Goal: Transaction & Acquisition: Purchase product/service

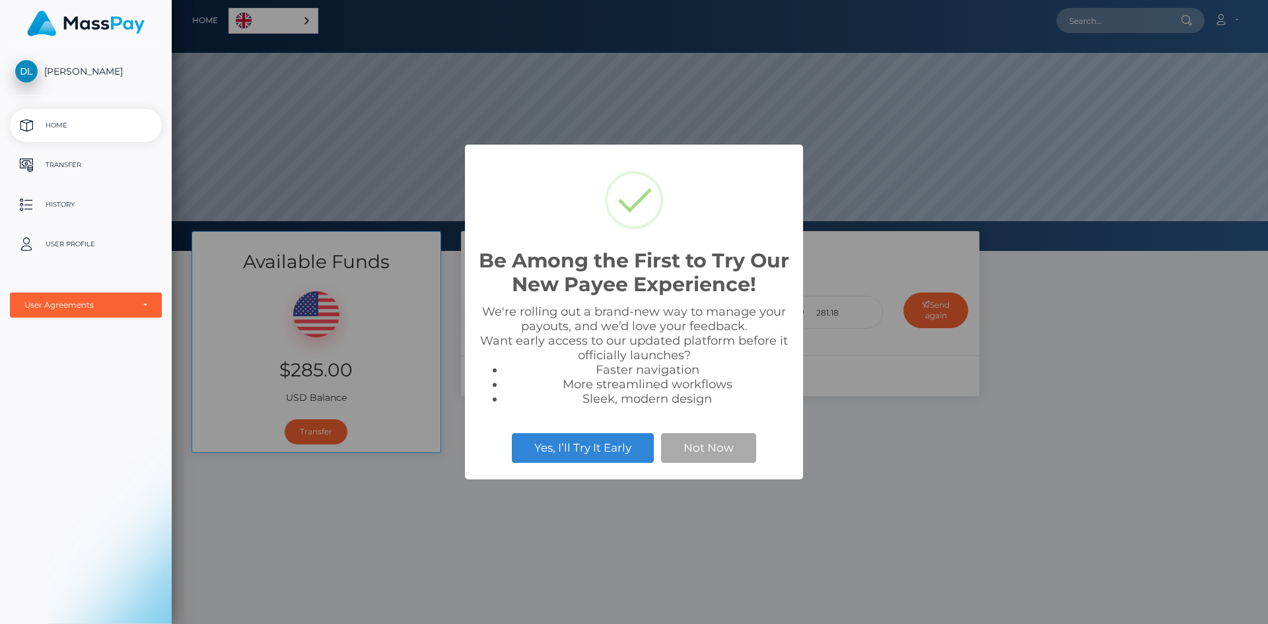
scroll to position [251, 1096]
drag, startPoint x: 697, startPoint y: 443, endPoint x: 687, endPoint y: 425, distance: 21.0
click at [697, 444] on button "Not Now" at bounding box center [708, 447] width 95 height 29
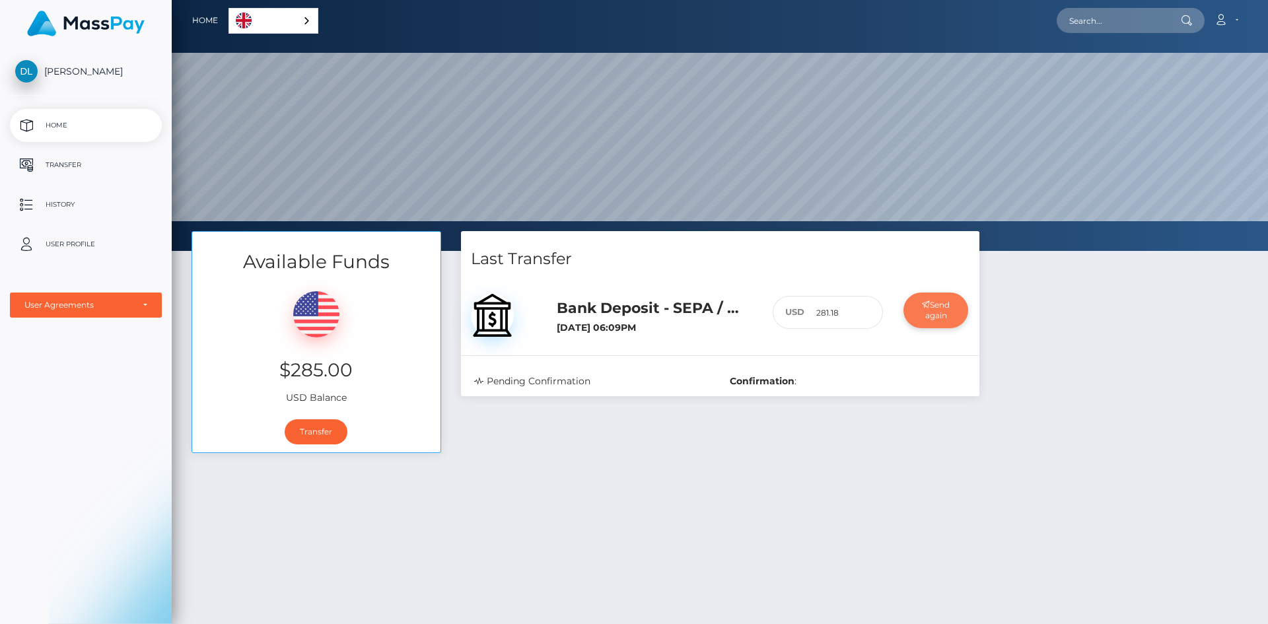
click at [942, 304] on button "Send again" at bounding box center [935, 310] width 65 height 36
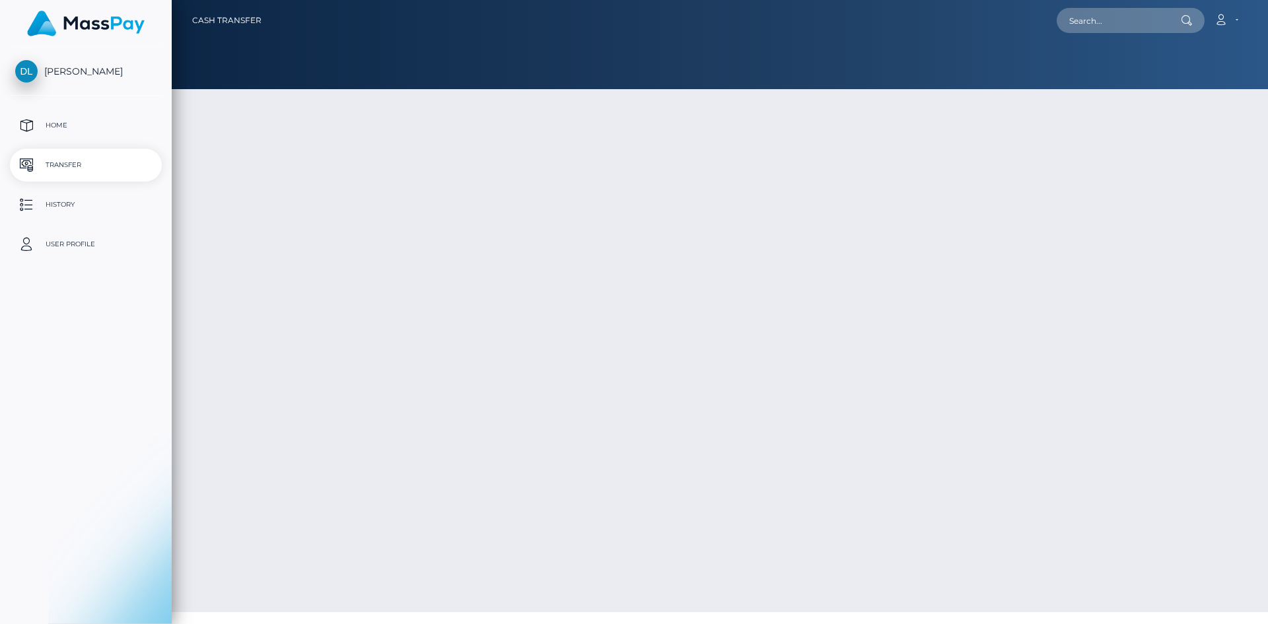
select select
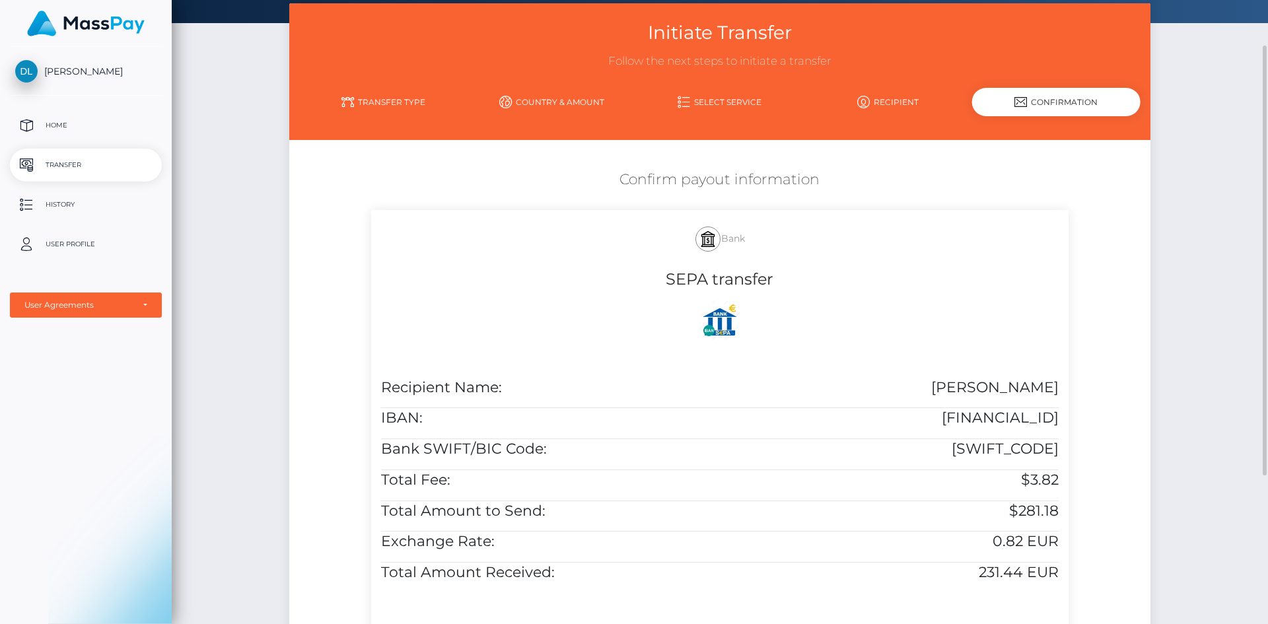
scroll to position [281, 0]
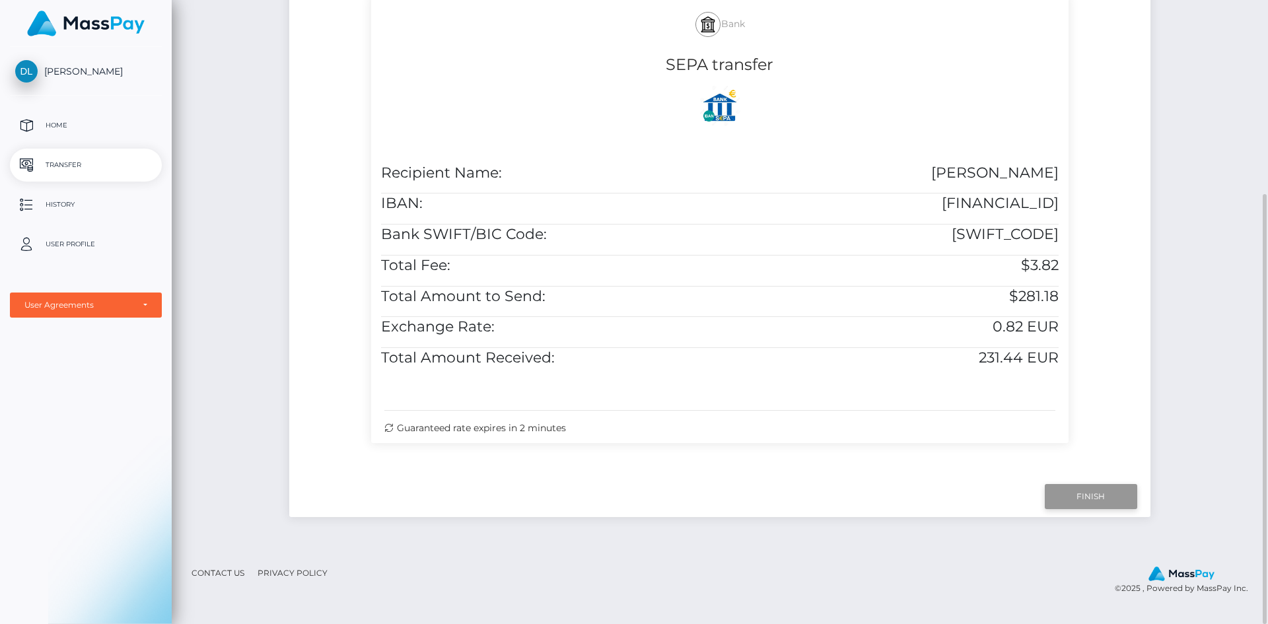
click at [1080, 509] on input "Finish" at bounding box center [1091, 496] width 92 height 25
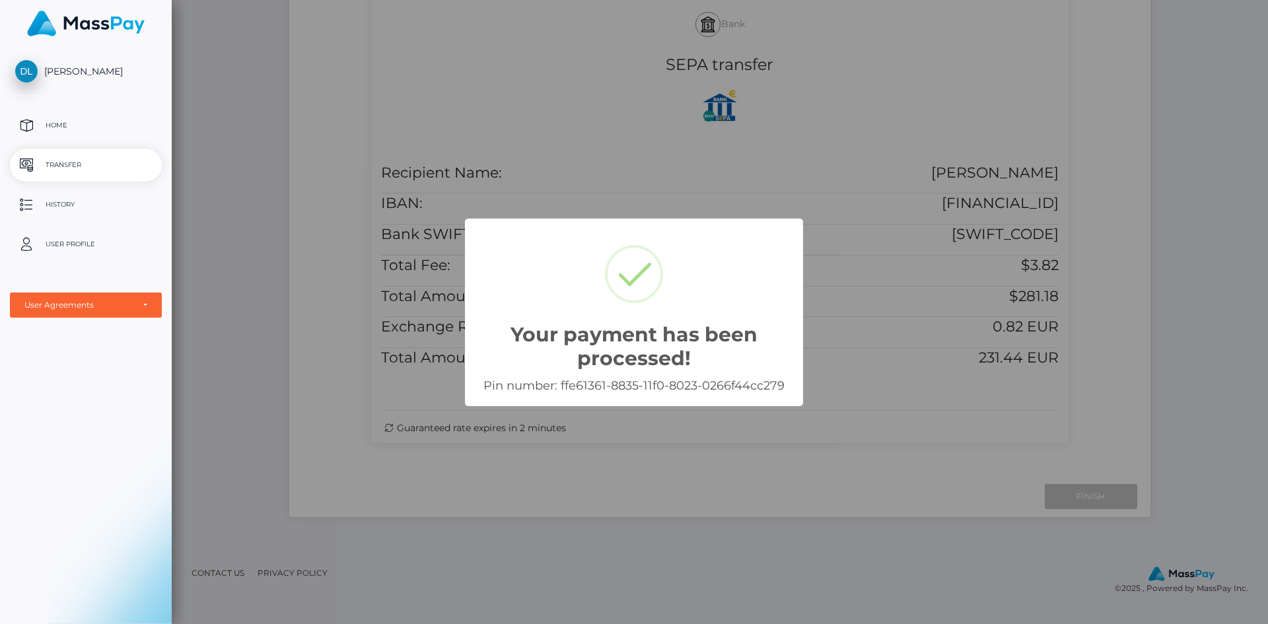
click at [796, 520] on div "Your payment has been processed! × Pin number: ffe61361-8835-11f0-8023-0266f44c…" at bounding box center [634, 312] width 1268 height 624
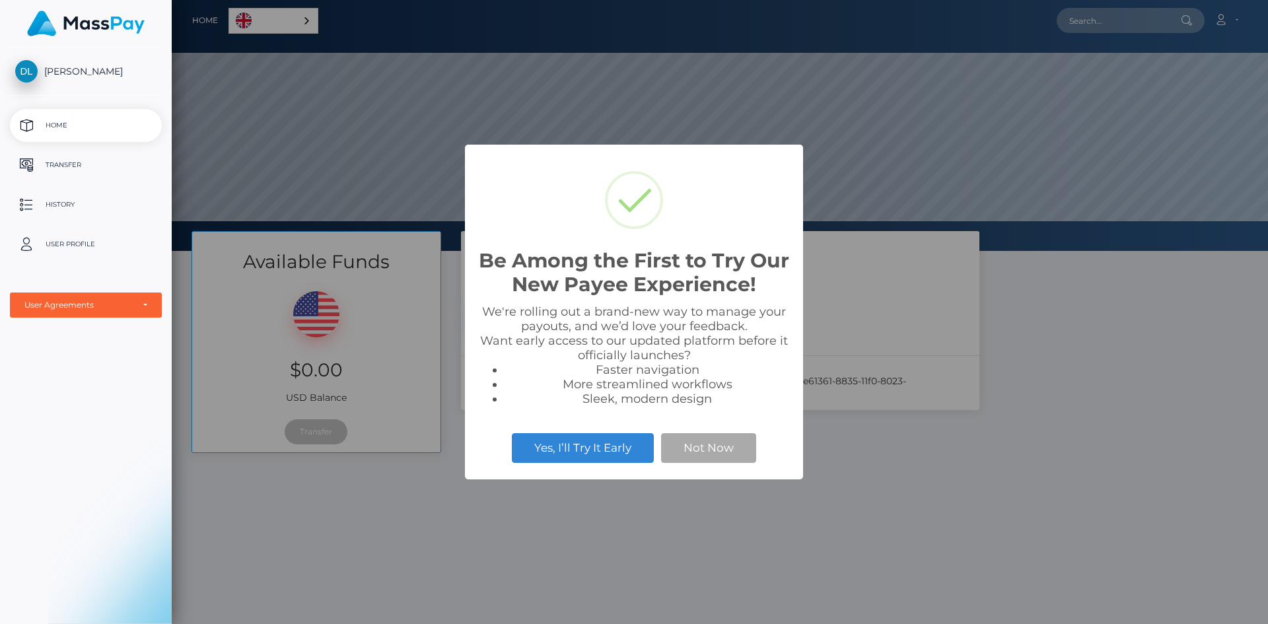
scroll to position [251, 1096]
click at [714, 458] on button "Not Now" at bounding box center [708, 447] width 95 height 29
